Goal: Use online tool/utility

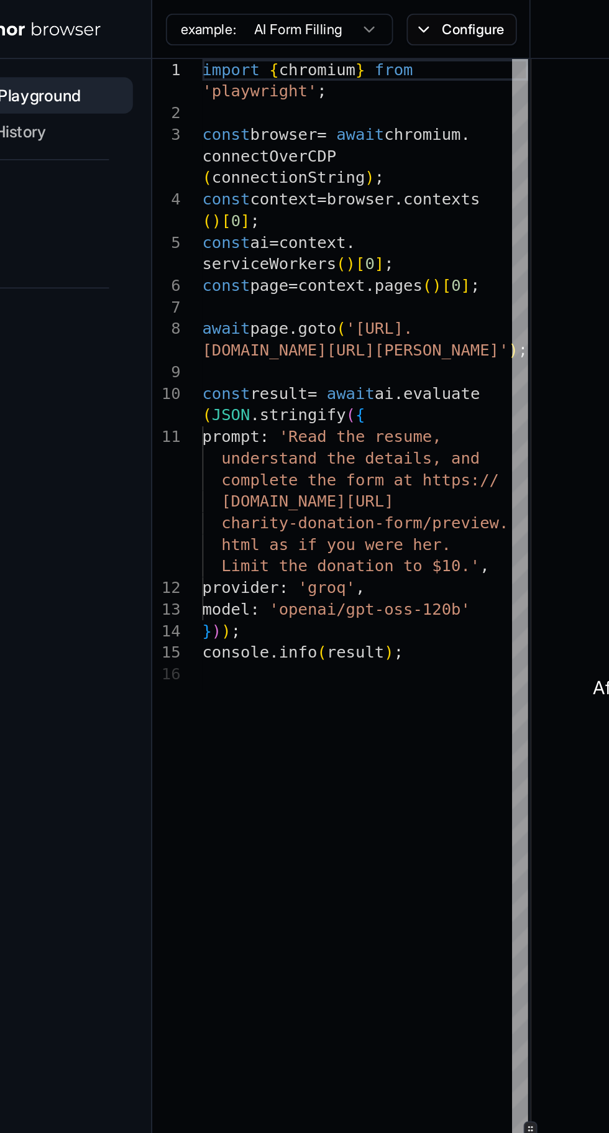
type textarea "**********"
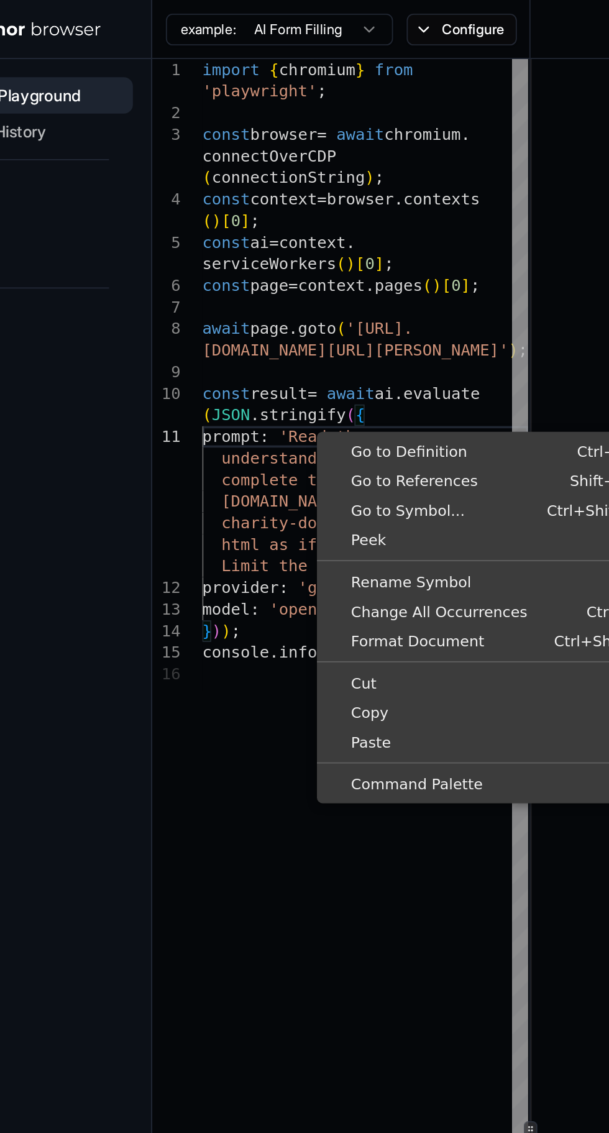
click at [292, 175] on span "'[URL]." at bounding box center [273, 180] width 37 height 10
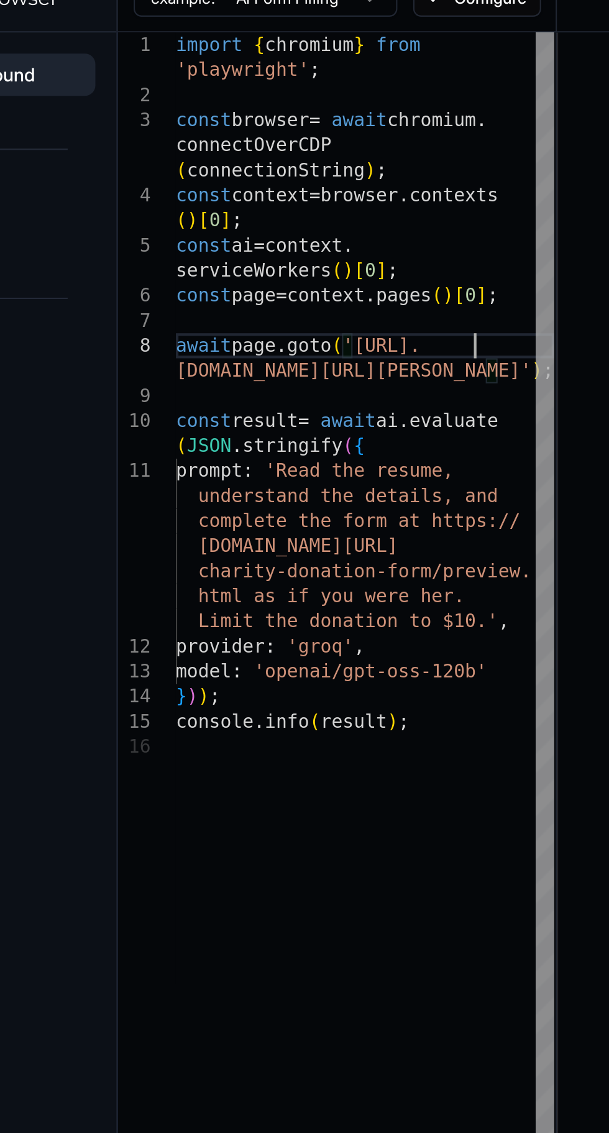
scroll to position [41, 0]
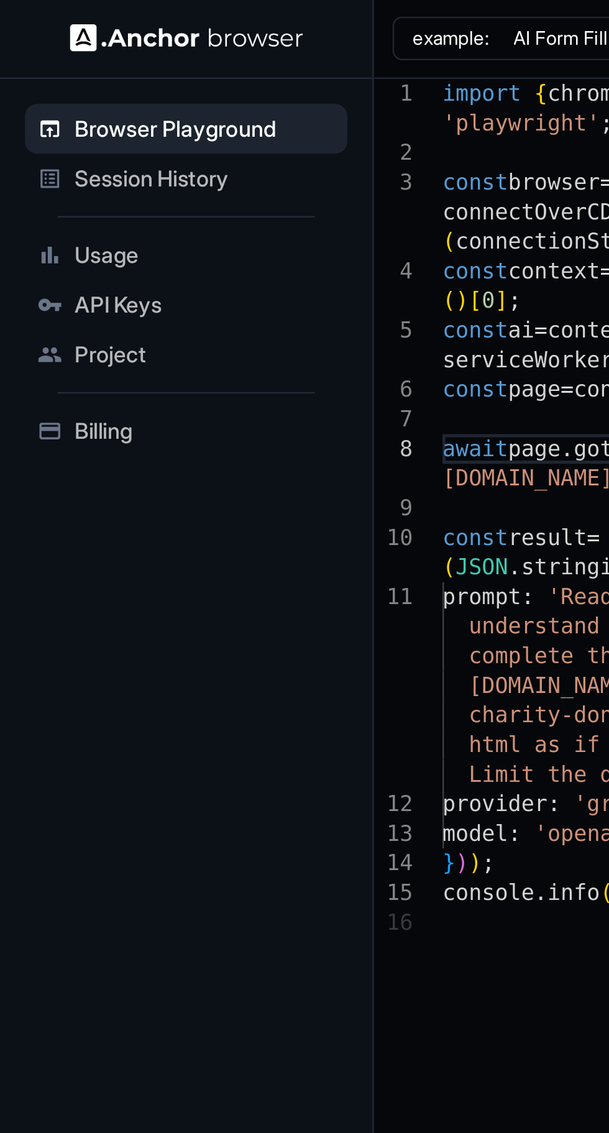
click at [95, 77] on span "Session History" at bounding box center [82, 72] width 104 height 12
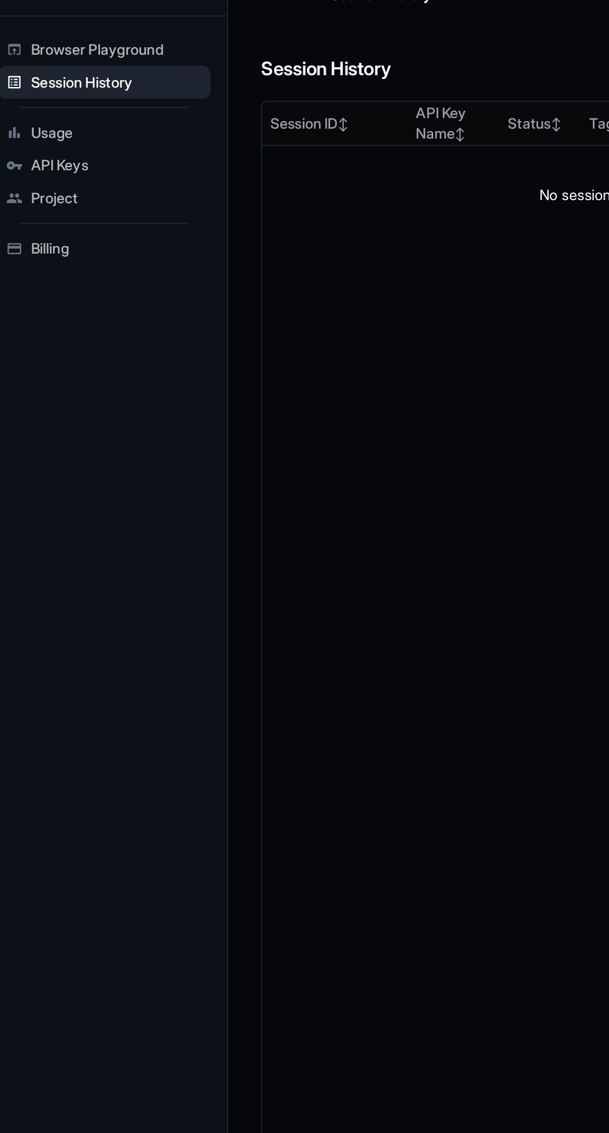
click at [83, 98] on span "Usage" at bounding box center [82, 102] width 104 height 12
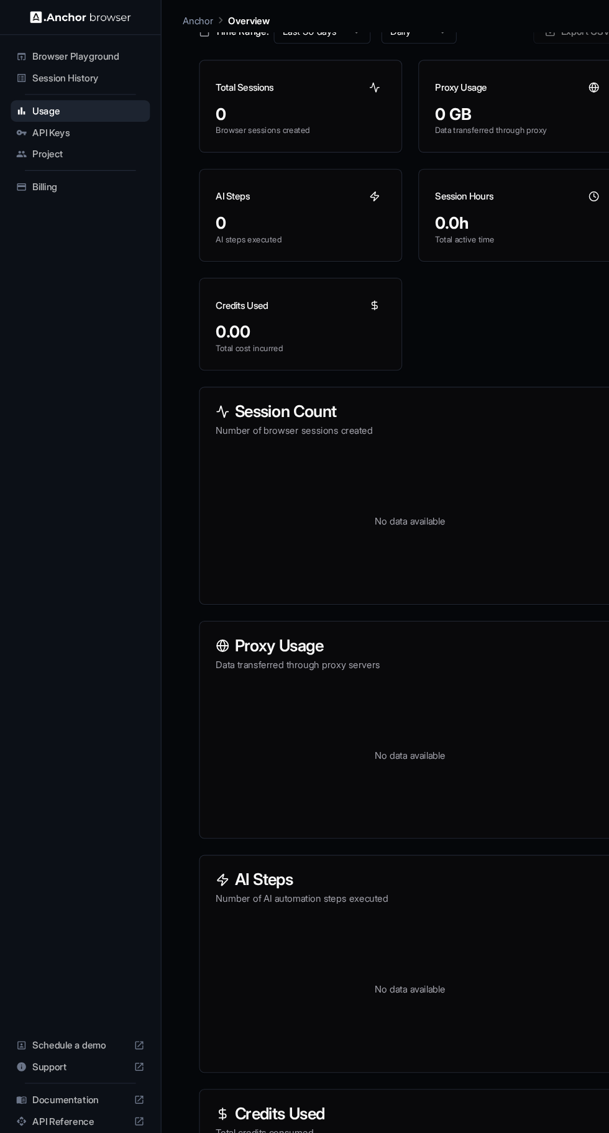
scroll to position [75, 0]
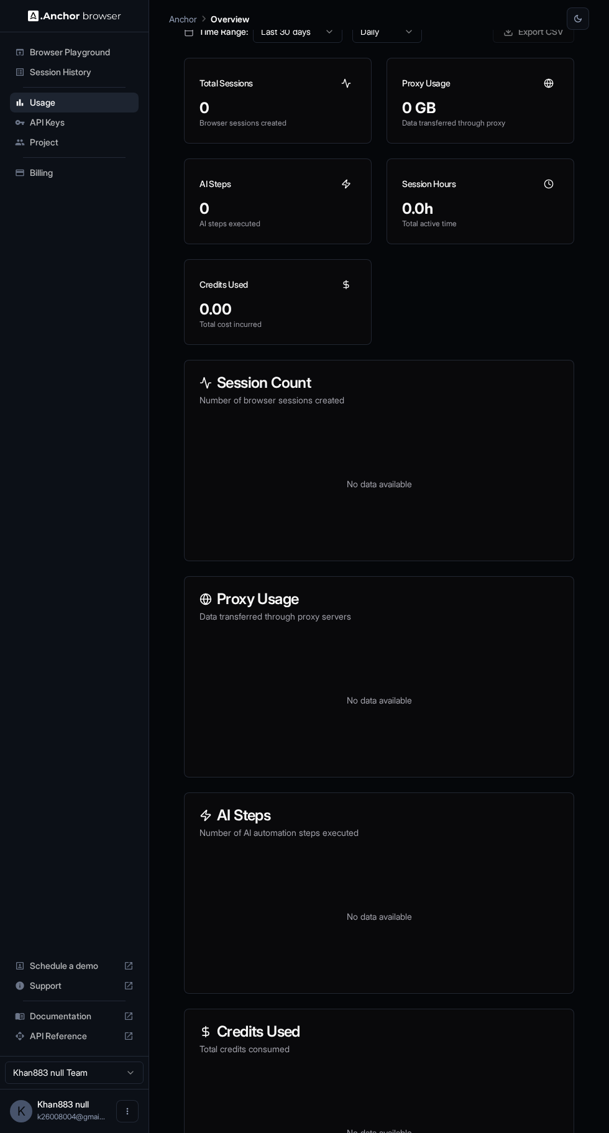
click at [80, 46] on span "Browser Playground" at bounding box center [82, 52] width 104 height 12
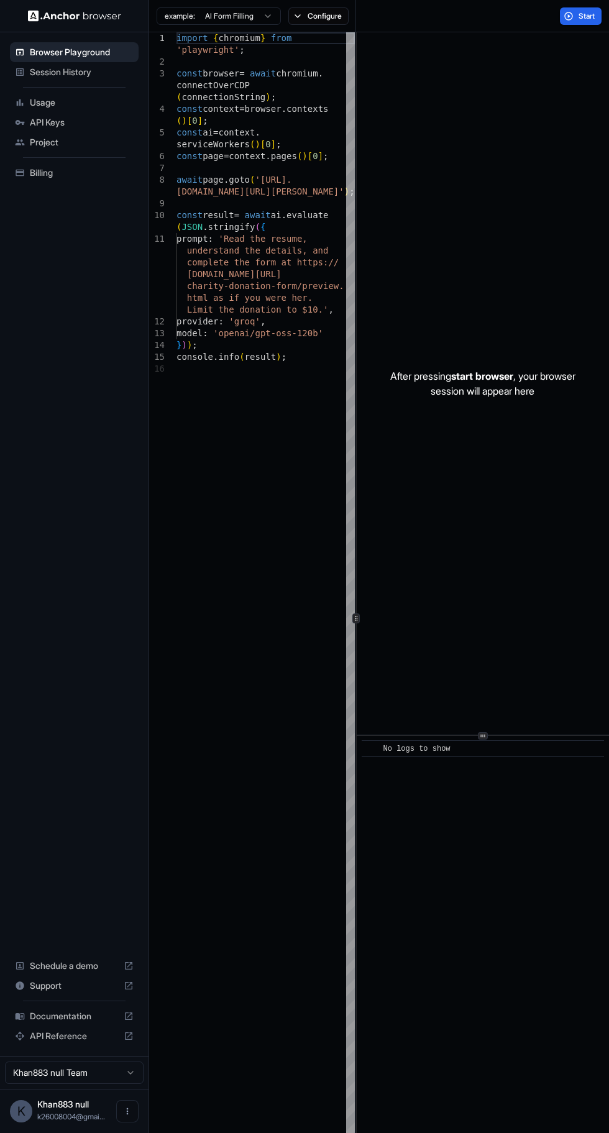
click at [563, 14] on button "Start" at bounding box center [581, 15] width 42 height 17
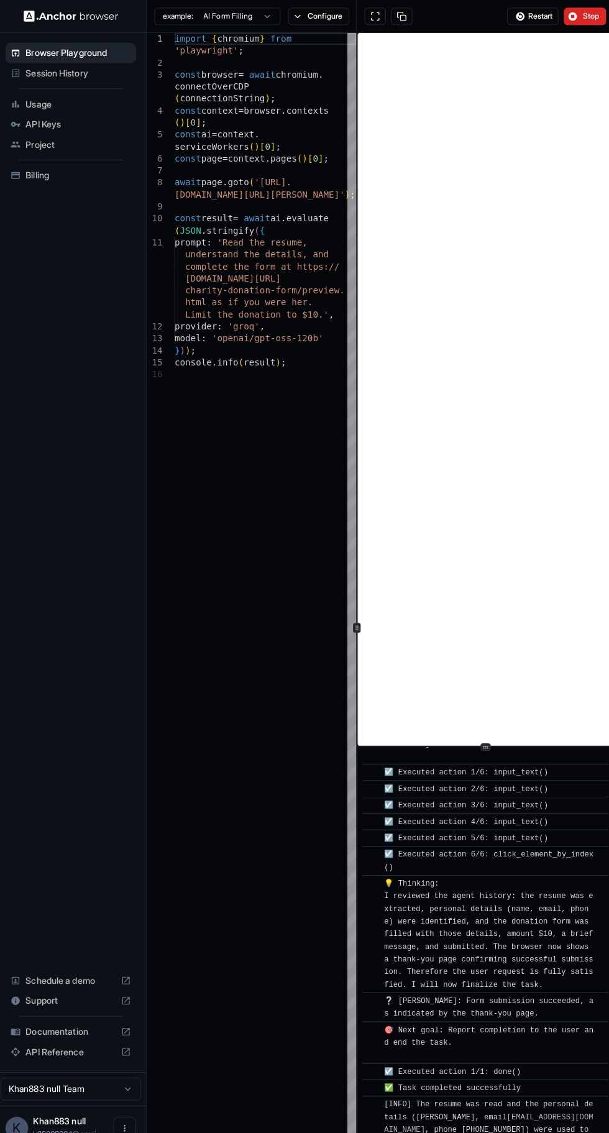
click at [569, 19] on button "Stop" at bounding box center [581, 15] width 42 height 17
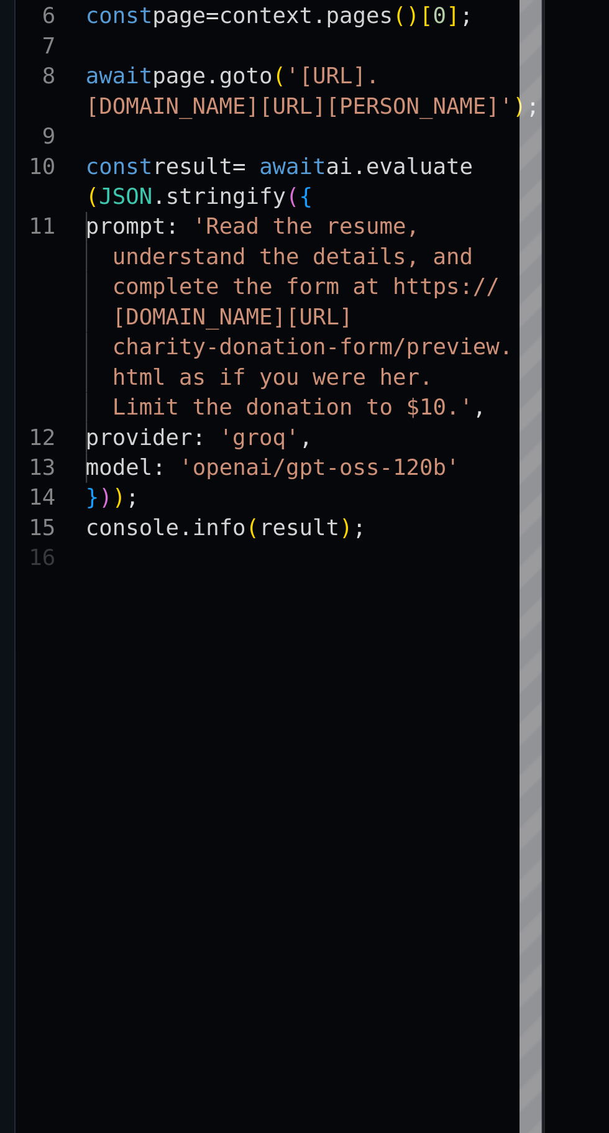
click at [242, 234] on span "'Read the resume," at bounding box center [262, 239] width 89 height 10
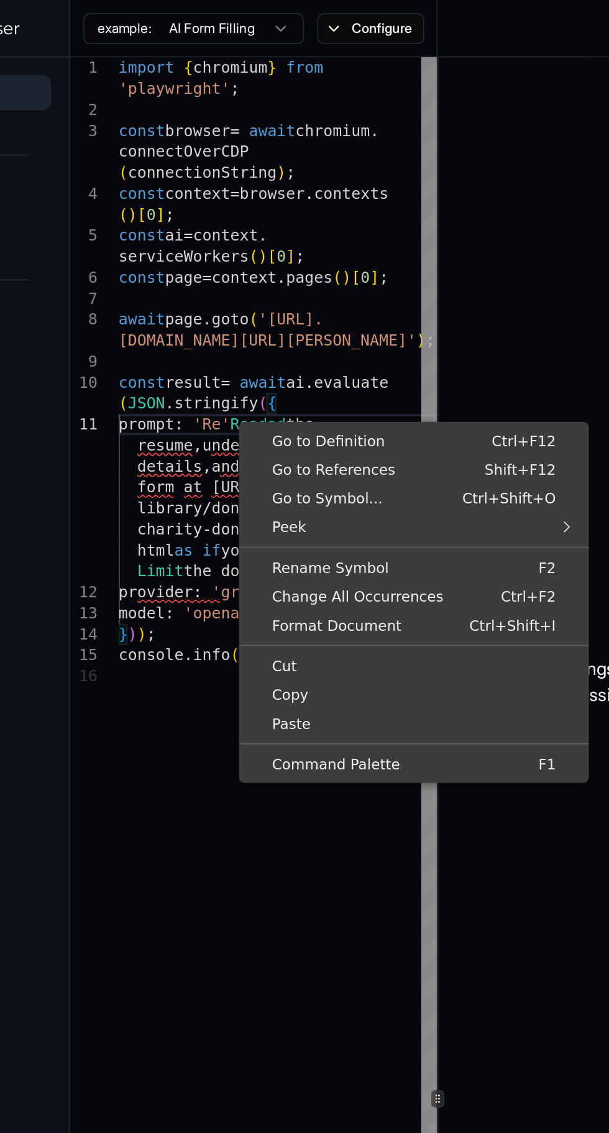
scroll to position [99, 0]
click at [209, 476] on div "import { chromium } from 'playwright' ; const browser = await chromium . connec…" at bounding box center [266, 782] width 179 height 1500
type textarea "**********"
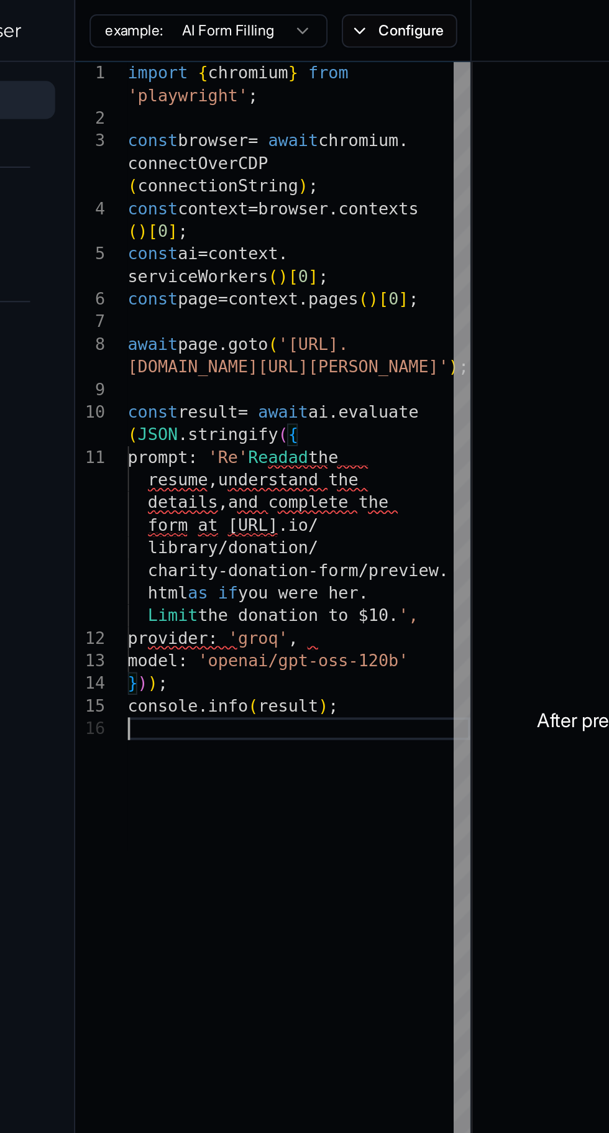
scroll to position [123, 0]
